Goal: Check status: Check status

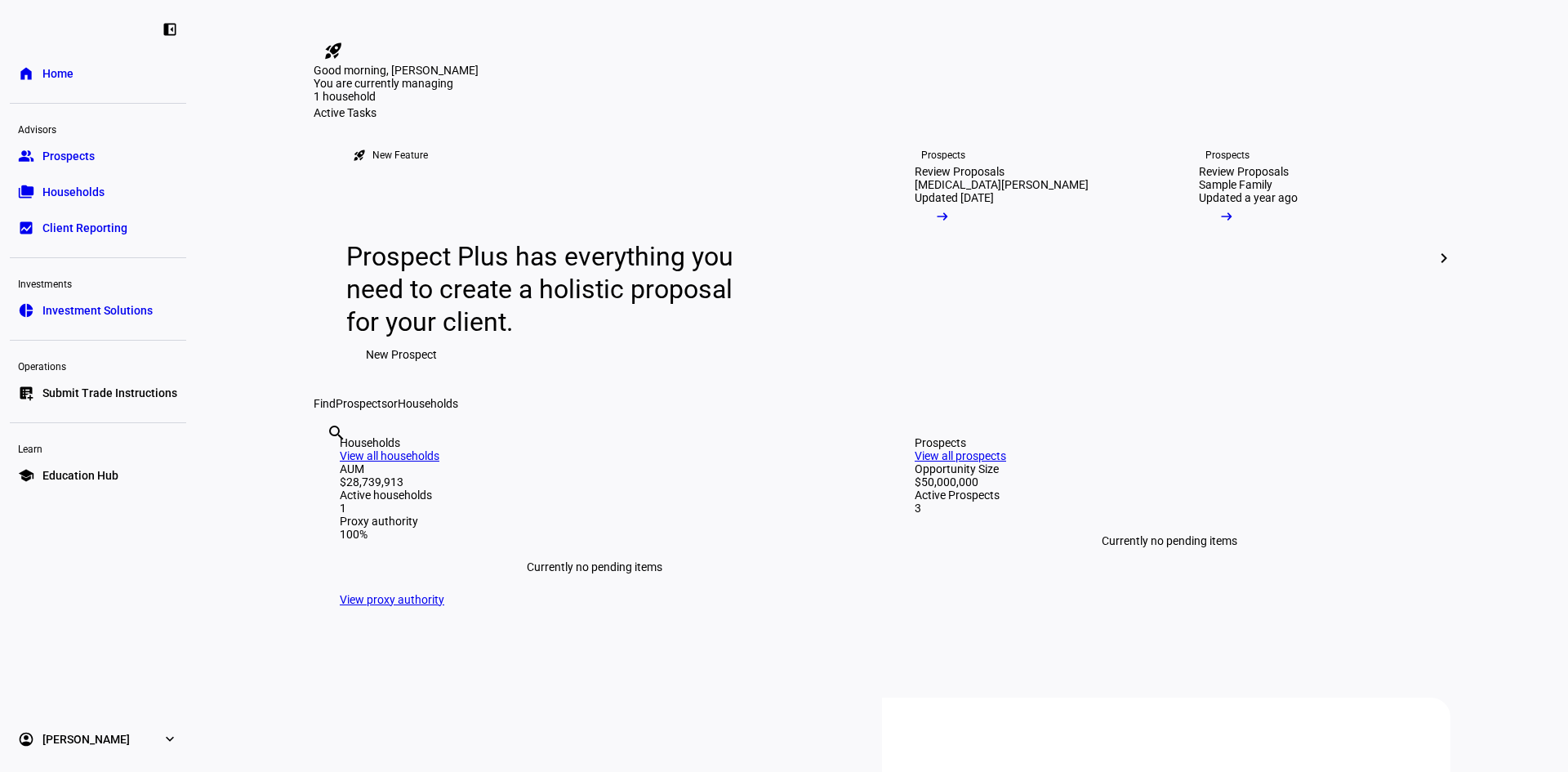
click at [78, 192] on span "Households" at bounding box center [73, 191] width 62 height 17
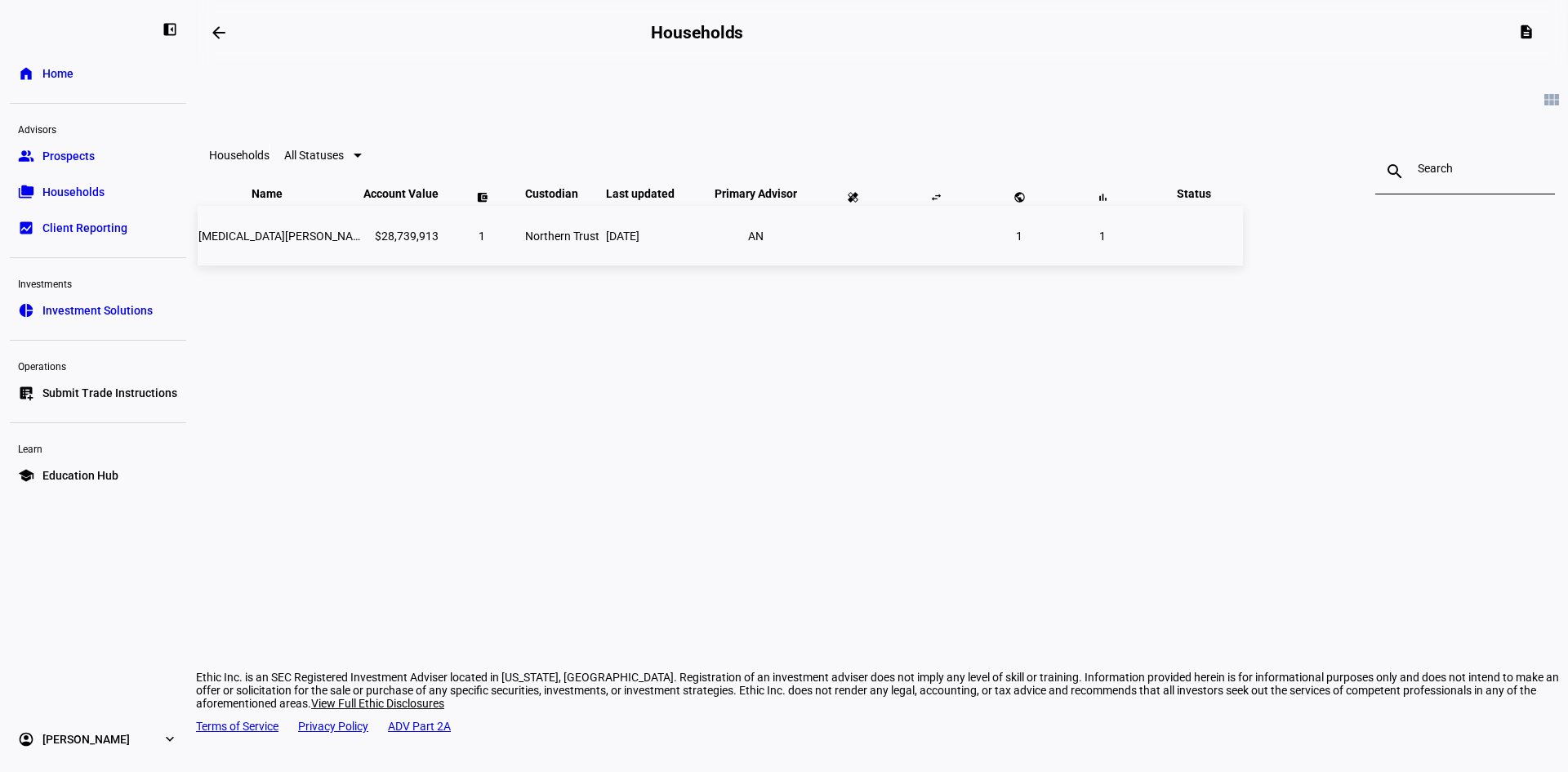
click at [435, 243] on span "[MEDICAL_DATA][PERSON_NAME] LLC - ETHIC" at bounding box center [317, 236] width 237 height 13
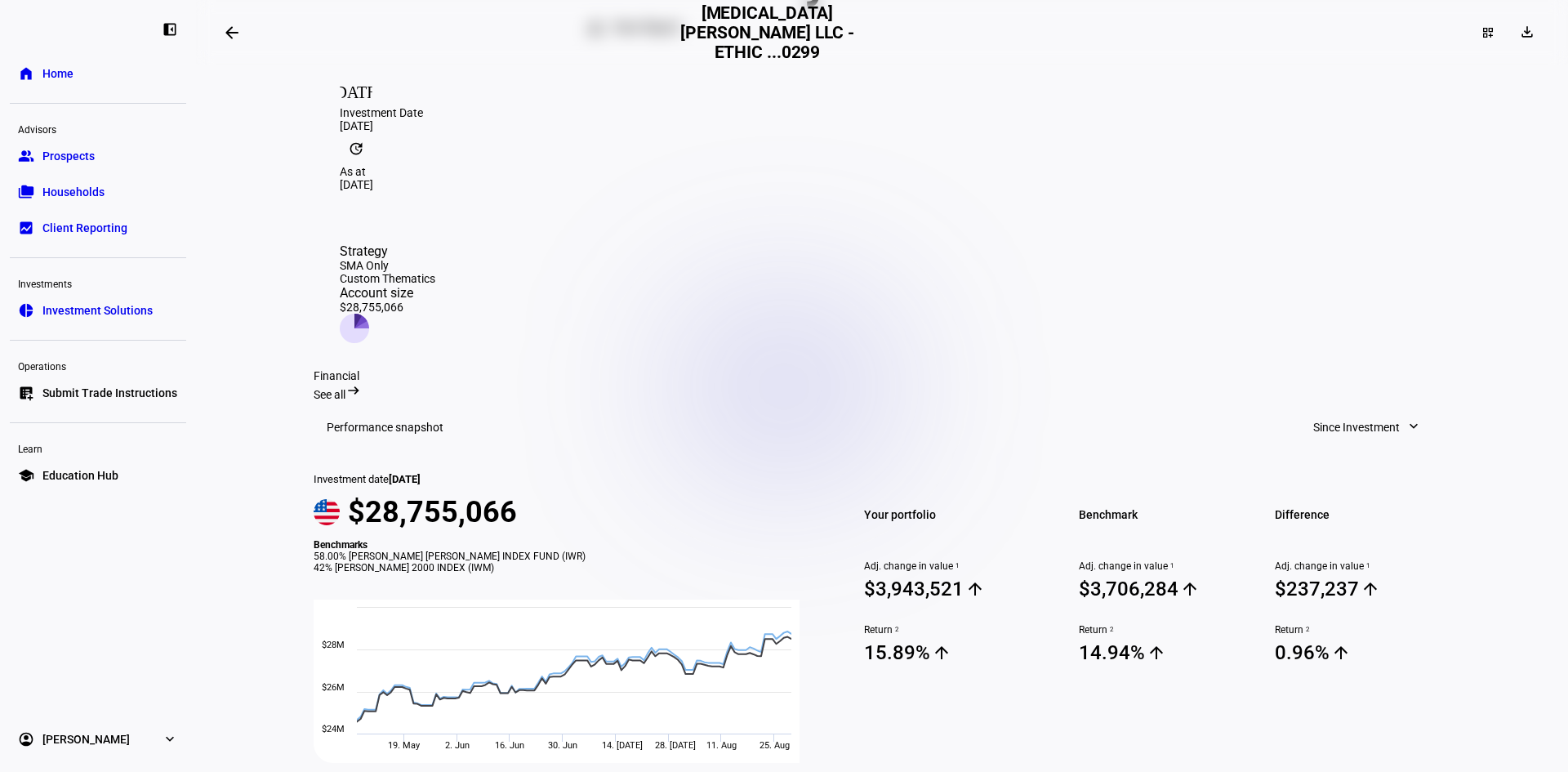
scroll to position [326, 0]
click at [1361, 410] on span "Since Investment" at bounding box center [1357, 426] width 87 height 33
click at [1371, 363] on button "Quarter to Date" at bounding box center [1360, 383] width 155 height 39
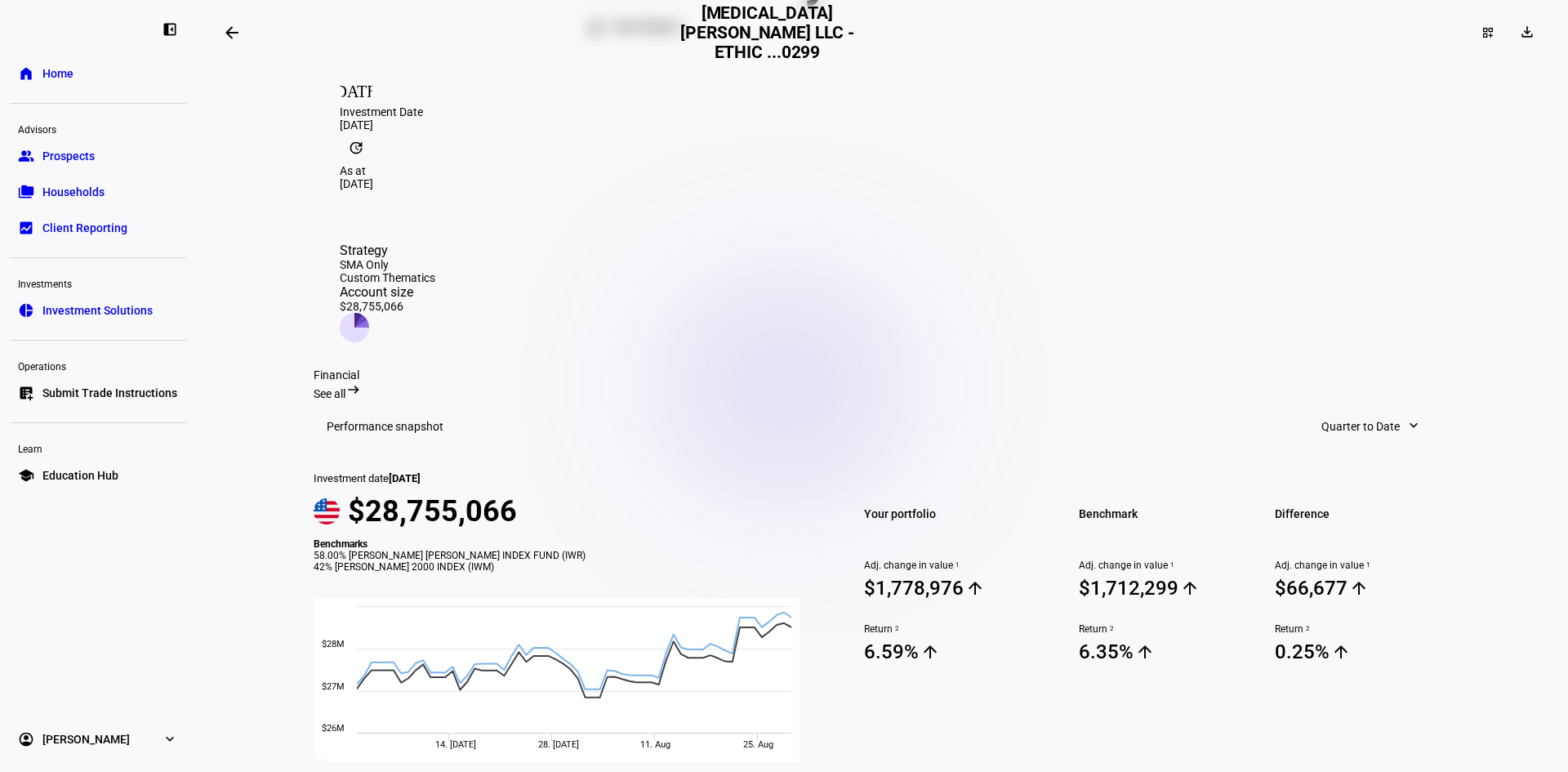
click at [1366, 410] on span "Quarter to Date" at bounding box center [1360, 426] width 78 height 33
click at [1392, 558] on button "Since Investment" at bounding box center [1370, 578] width 155 height 39
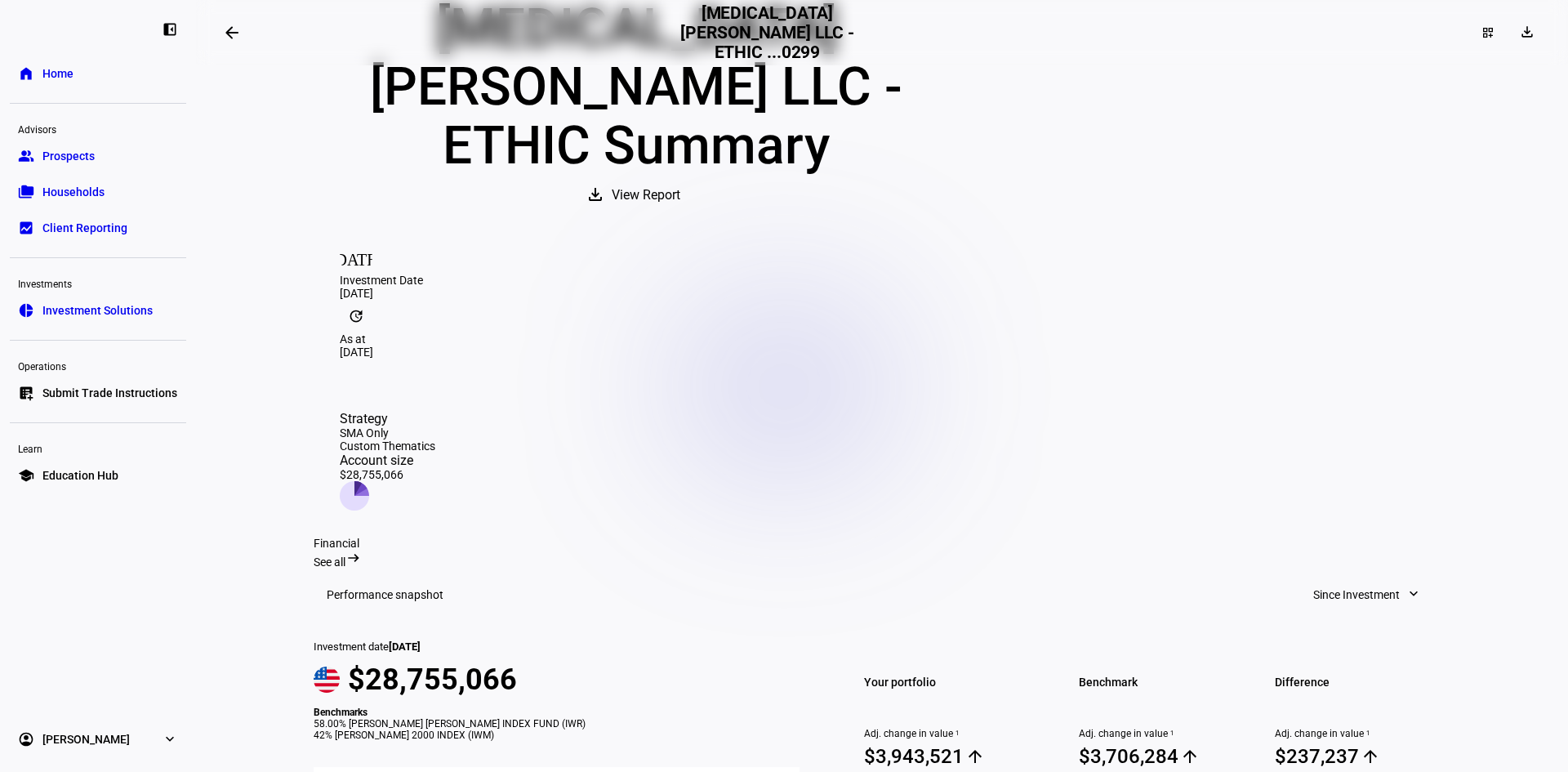
scroll to position [0, 0]
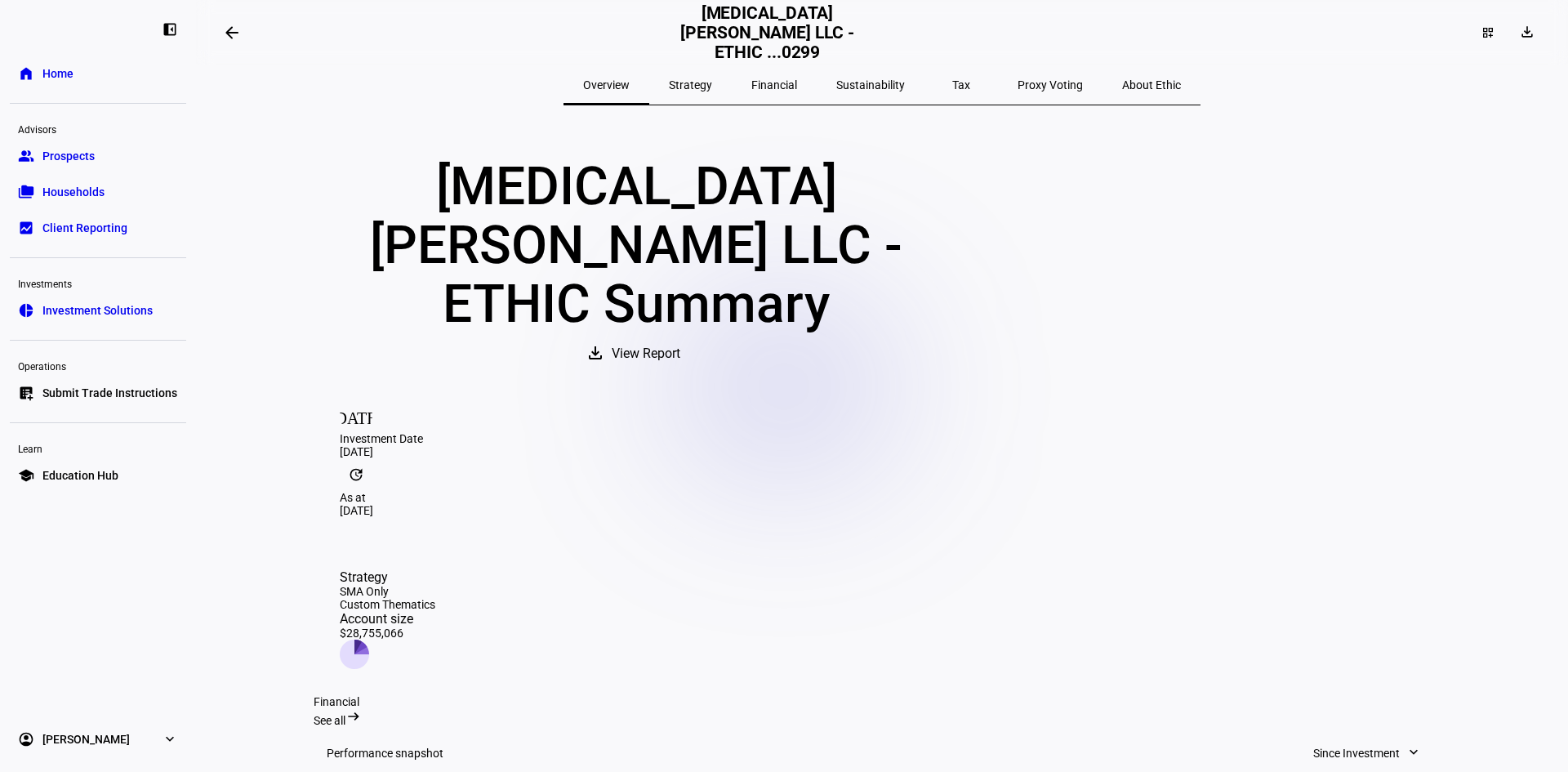
drag, startPoint x: 1467, startPoint y: 427, endPoint x: 1449, endPoint y: 279, distance: 149.1
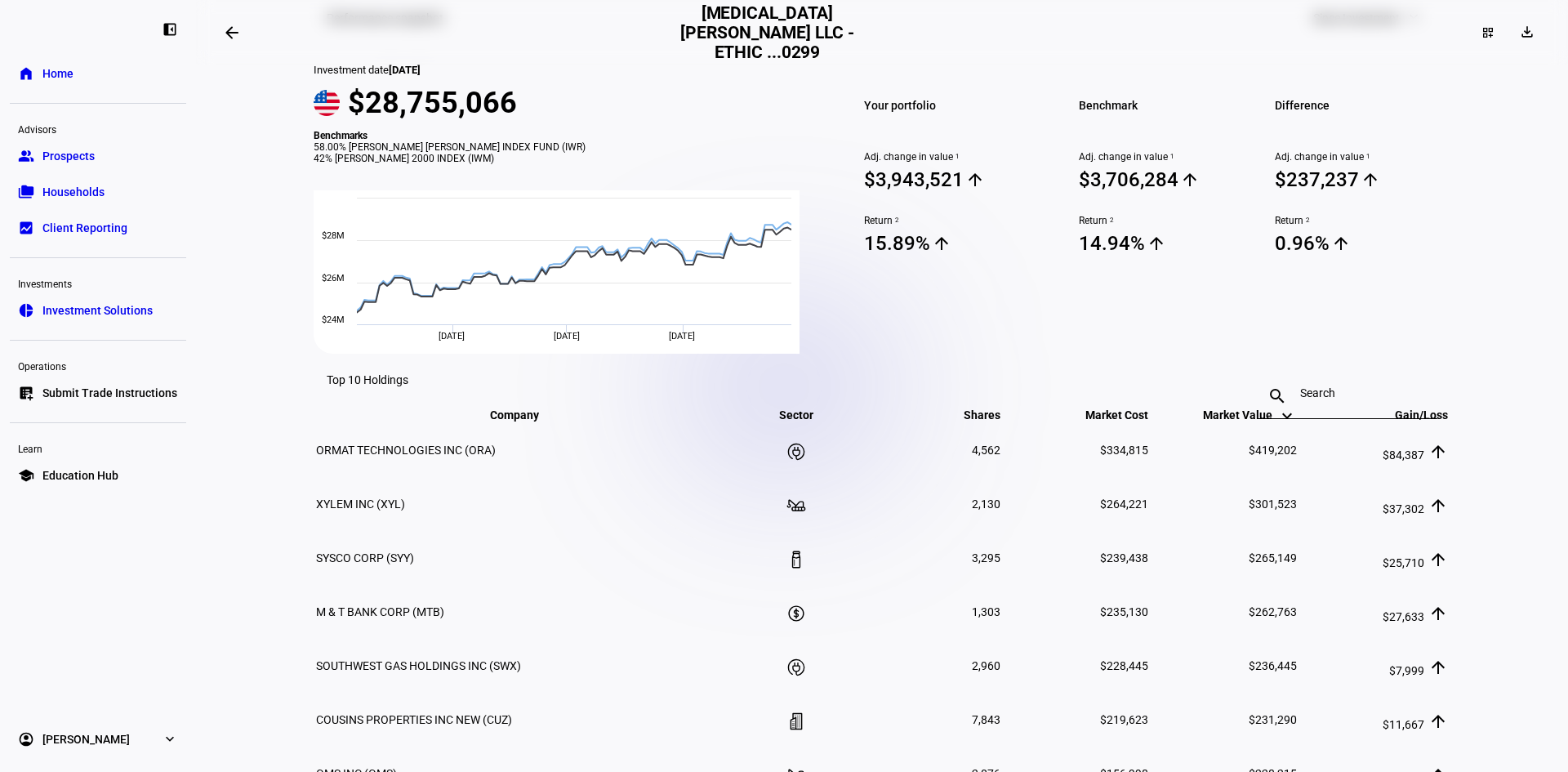
scroll to position [490, 0]
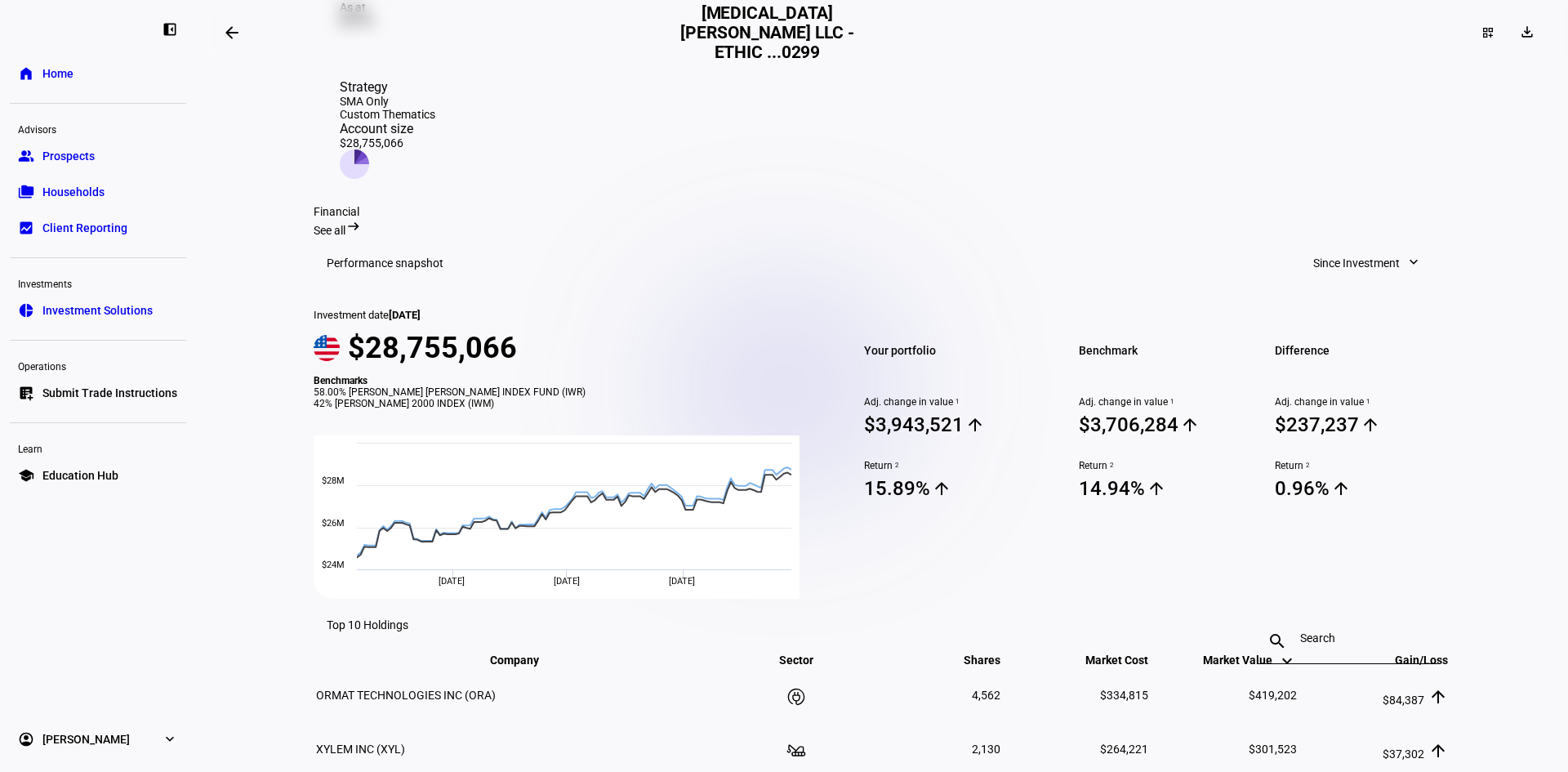
click at [1342, 246] on span "Since Investment" at bounding box center [1357, 262] width 87 height 33
click at [1366, 448] on div "Custom Dates" at bounding box center [1360, 454] width 135 height 13
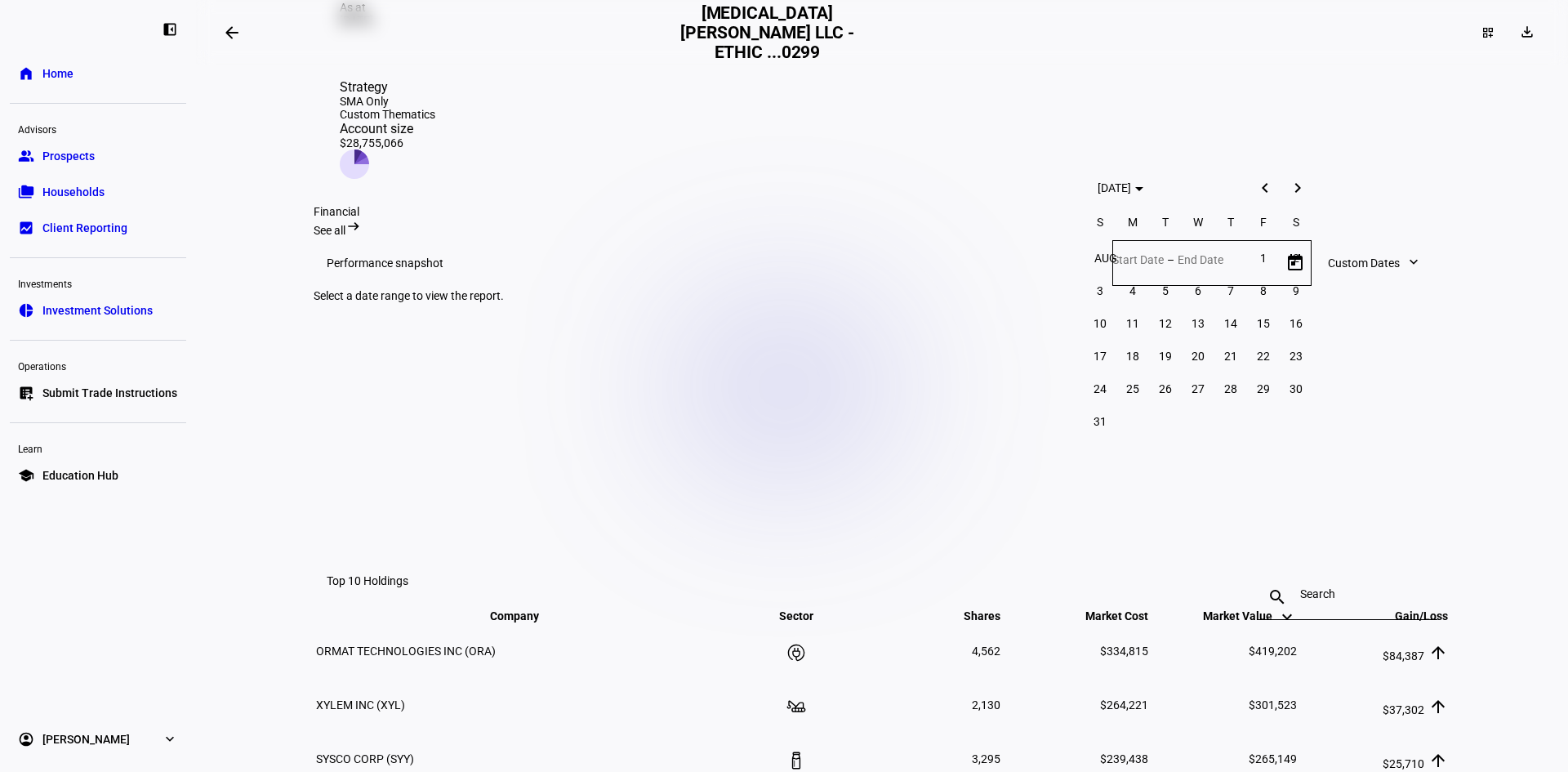
click at [1270, 255] on span "1" at bounding box center [1263, 258] width 30 height 30
type input "[DATE]"
click at [1261, 393] on span "29" at bounding box center [1263, 388] width 30 height 30
type input "[DATE]"
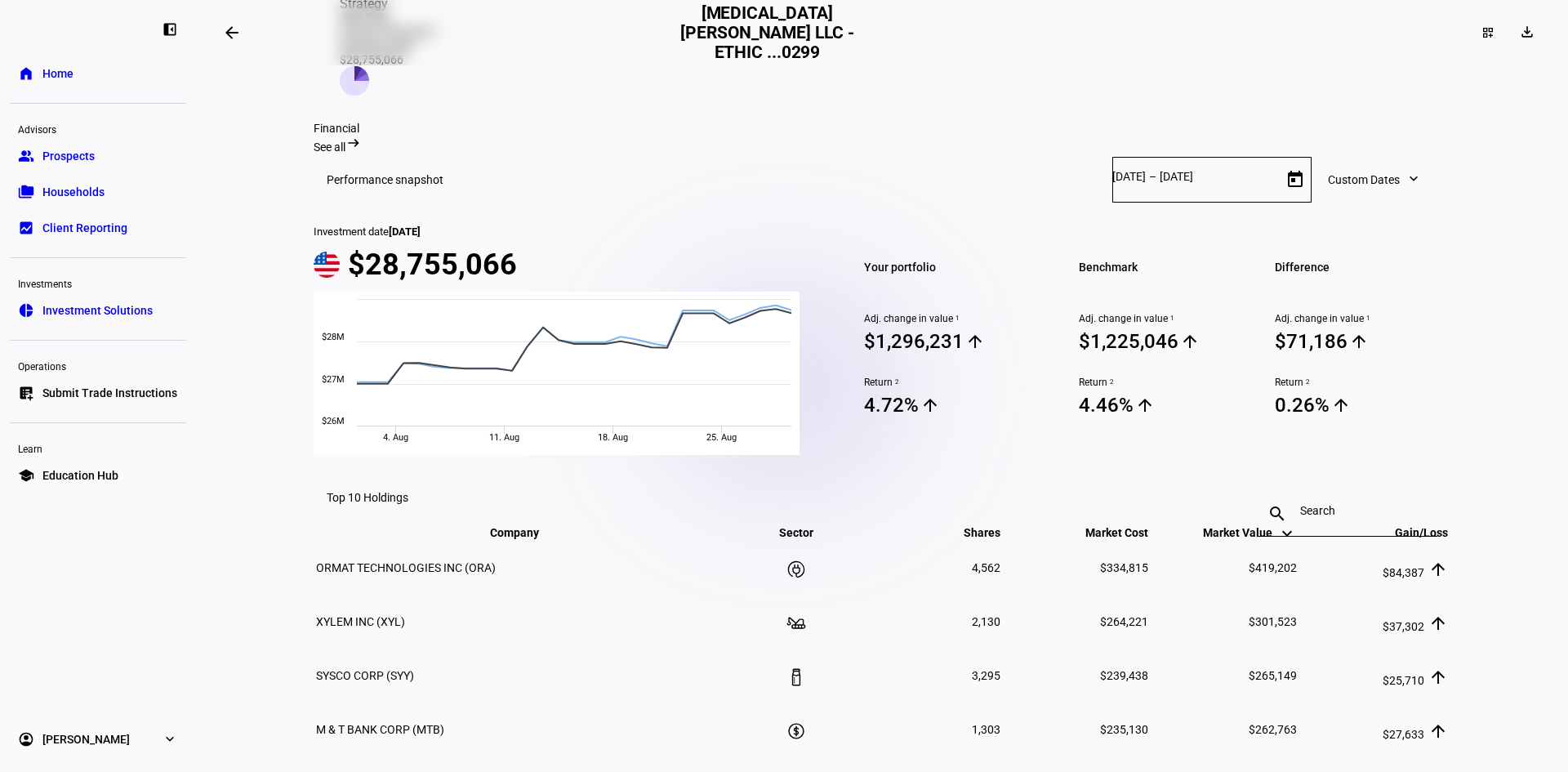
scroll to position [0, 0]
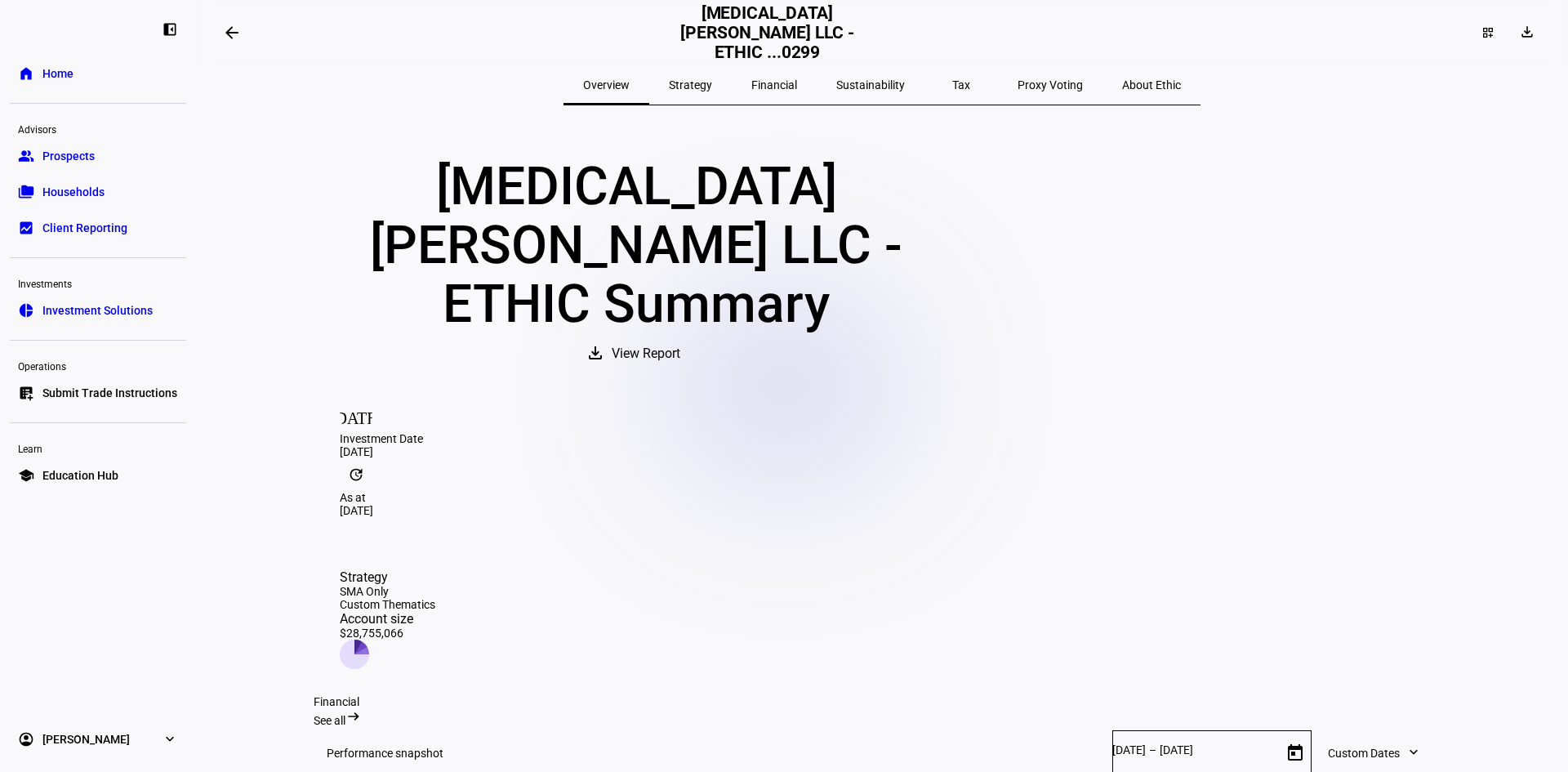
drag, startPoint x: 248, startPoint y: 365, endPoint x: 261, endPoint y: 188, distance: 177.5
click at [56, 69] on span "Home" at bounding box center [57, 73] width 31 height 17
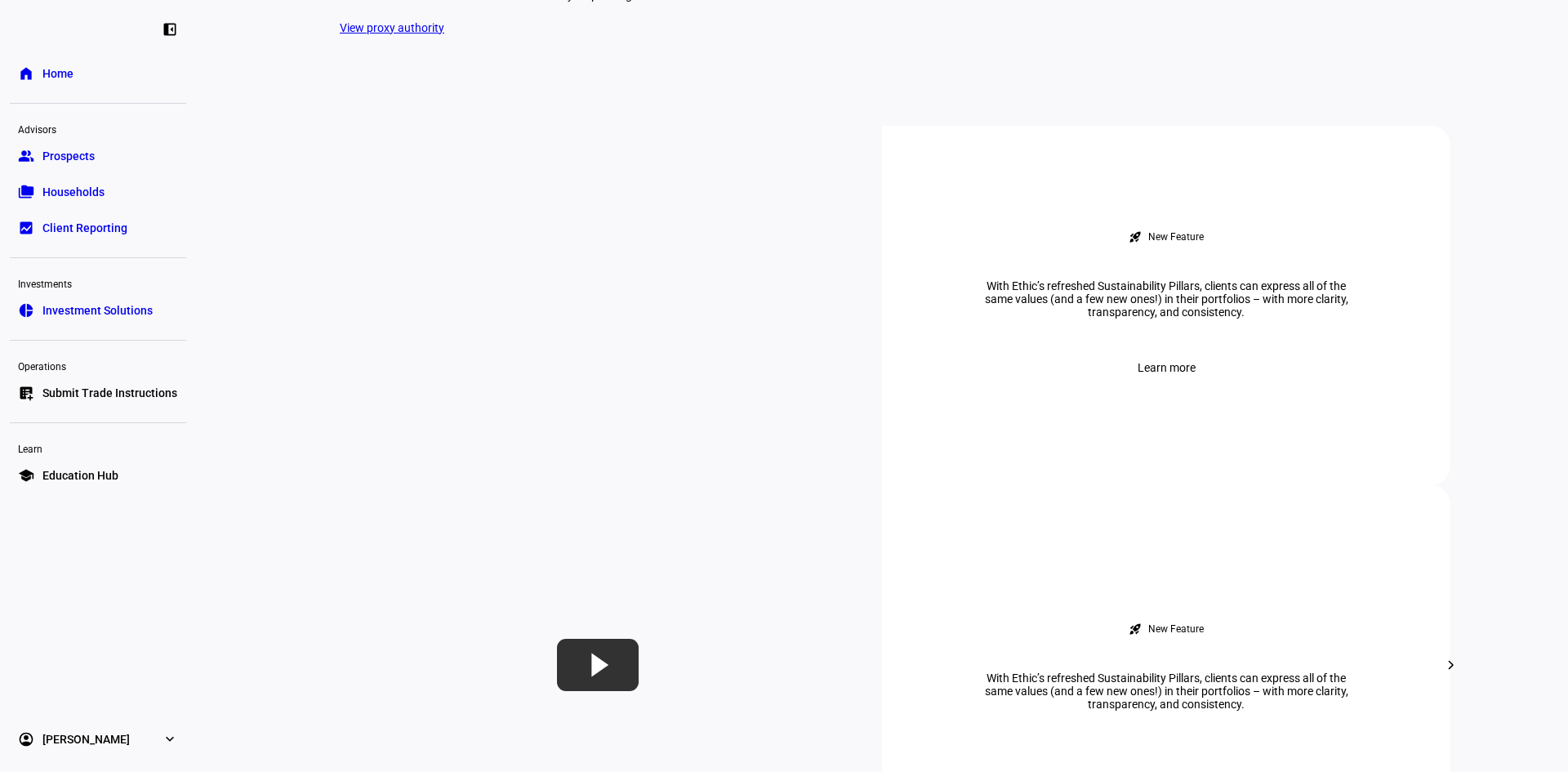
scroll to position [898, 0]
